Goal: Navigation & Orientation: Understand site structure

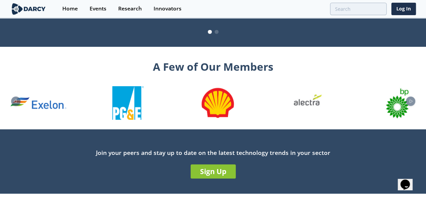
scroll to position [768, 0]
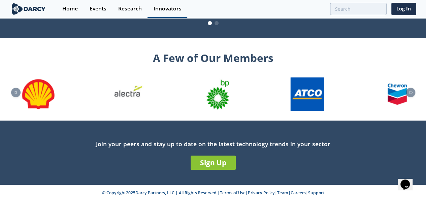
click at [158, 11] on div "Innovators" at bounding box center [167, 8] width 28 height 5
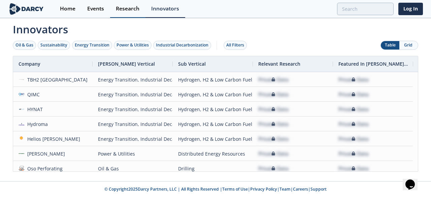
click at [125, 8] on div "Research" at bounding box center [128, 8] width 24 height 5
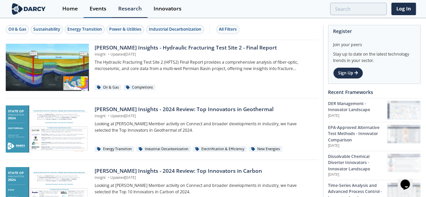
click at [95, 7] on div "Events" at bounding box center [98, 8] width 17 height 5
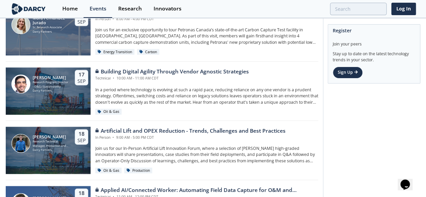
scroll to position [862, 0]
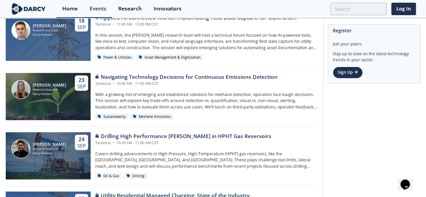
click at [64, 9] on div "Home" at bounding box center [69, 8] width 15 height 5
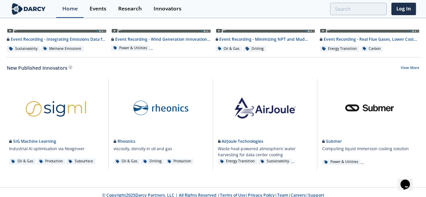
scroll to position [412, 0]
